Goal: Find contact information

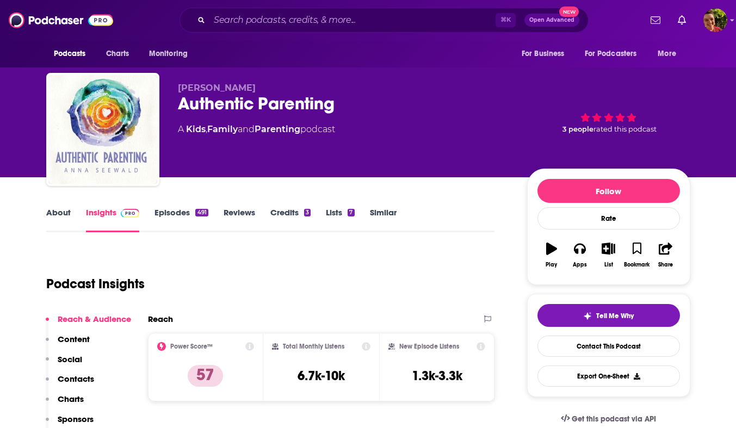
click at [285, 94] on div "Authentic Parenting" at bounding box center [344, 103] width 332 height 21
click at [284, 106] on div "Authentic Parenting" at bounding box center [344, 103] width 332 height 21
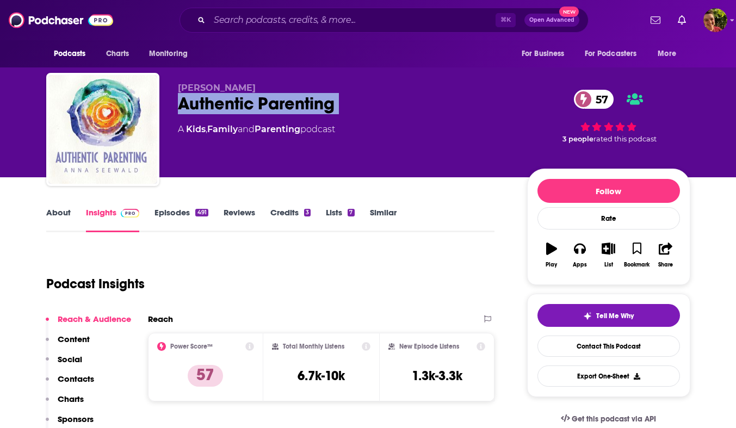
click at [284, 106] on div "Authentic Parenting 57" at bounding box center [344, 103] width 332 height 21
copy div "Authentic Parenting"
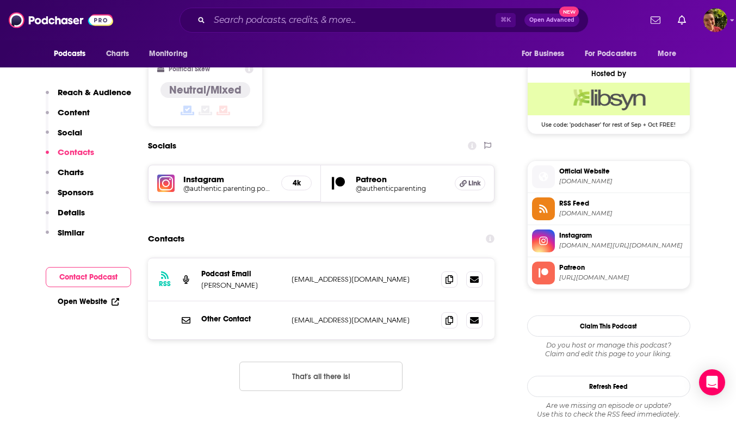
scroll to position [862, 0]
click at [214, 173] on h5 "Instagram" at bounding box center [228, 178] width 90 height 10
click at [214, 184] on h5 "@authentic.parenting.podcast" at bounding box center [228, 188] width 90 height 8
